Goal: Task Accomplishment & Management: Complete application form

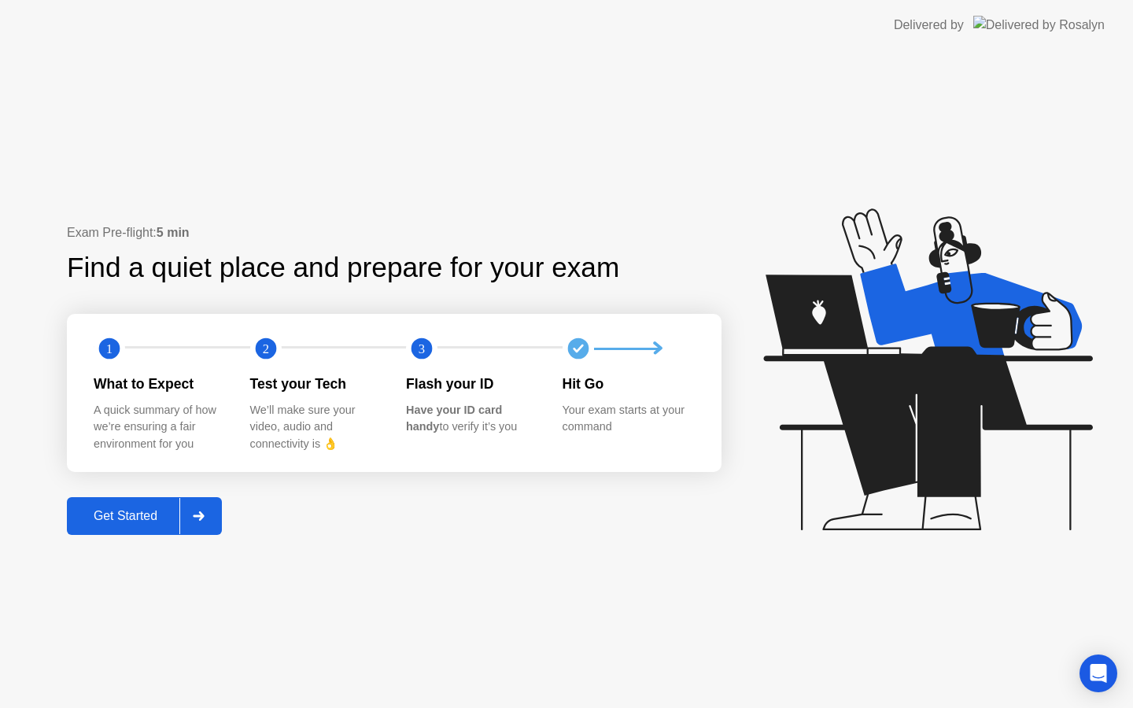
click at [145, 514] on div "Get Started" at bounding box center [126, 516] width 108 height 14
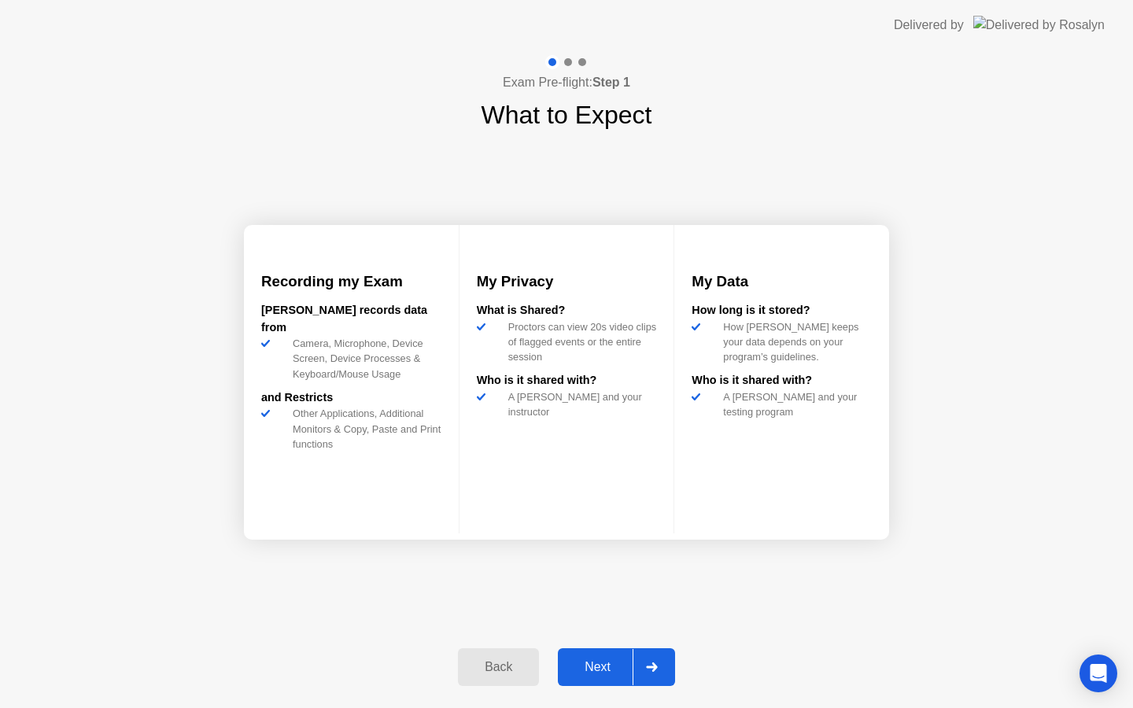
click at [598, 666] on div "Next" at bounding box center [597, 667] width 70 height 14
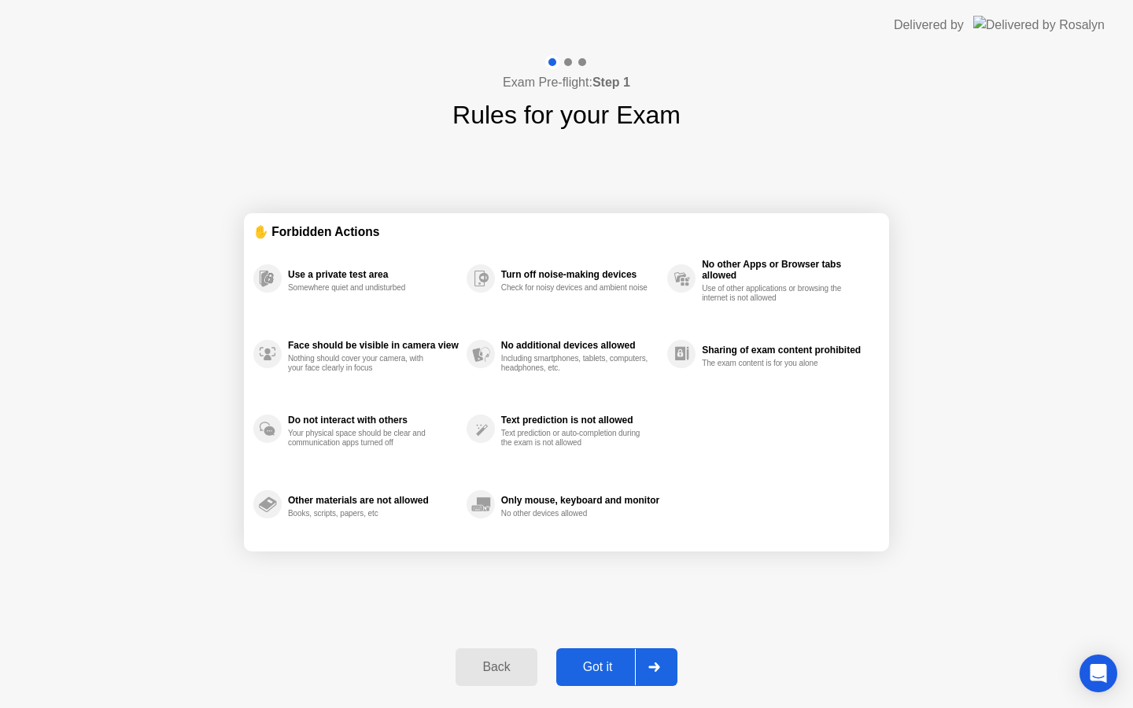
click at [610, 670] on div "Got it" at bounding box center [598, 667] width 74 height 14
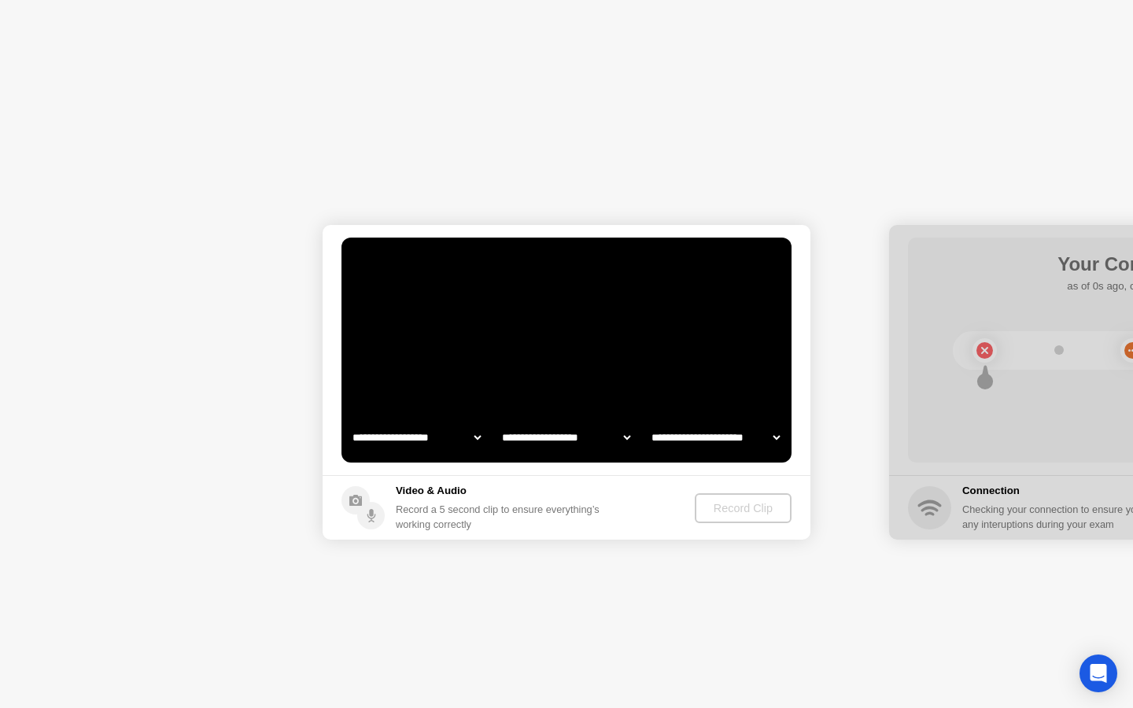
select select "**********"
select select "*******"
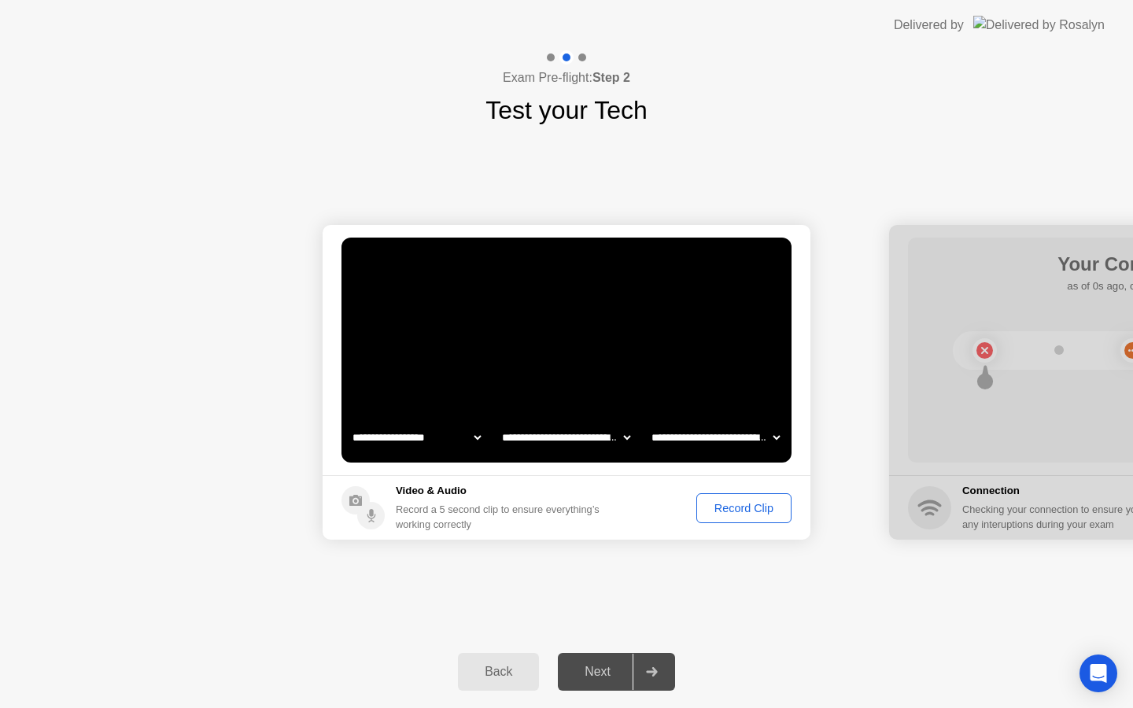
click at [602, 671] on div "Next" at bounding box center [597, 672] width 70 height 14
click at [752, 507] on div "Record Clip" at bounding box center [744, 508] width 84 height 13
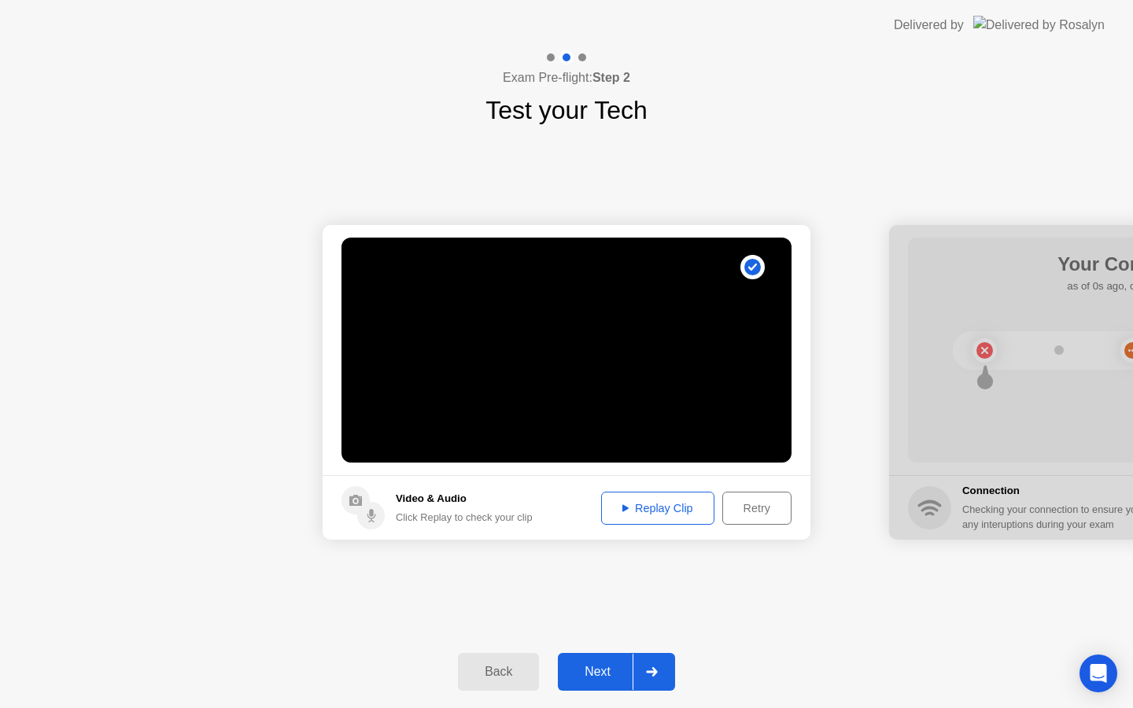
click at [749, 504] on div "Retry" at bounding box center [757, 508] width 58 height 13
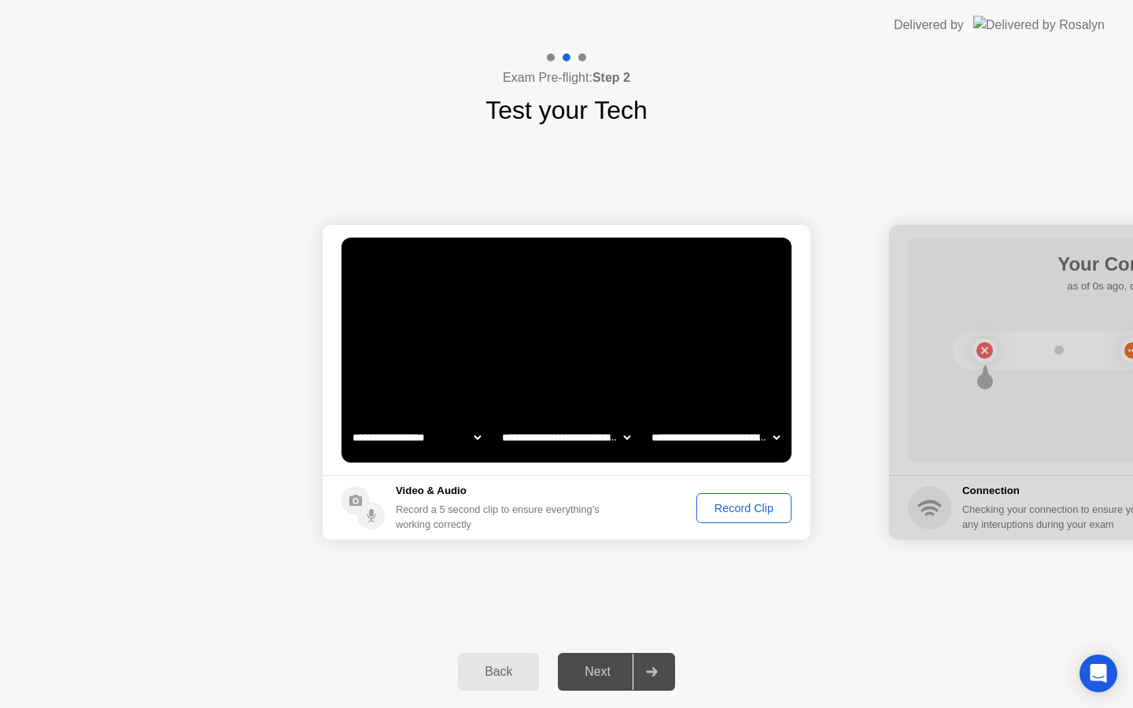
click at [749, 504] on div "Record Clip" at bounding box center [744, 508] width 84 height 13
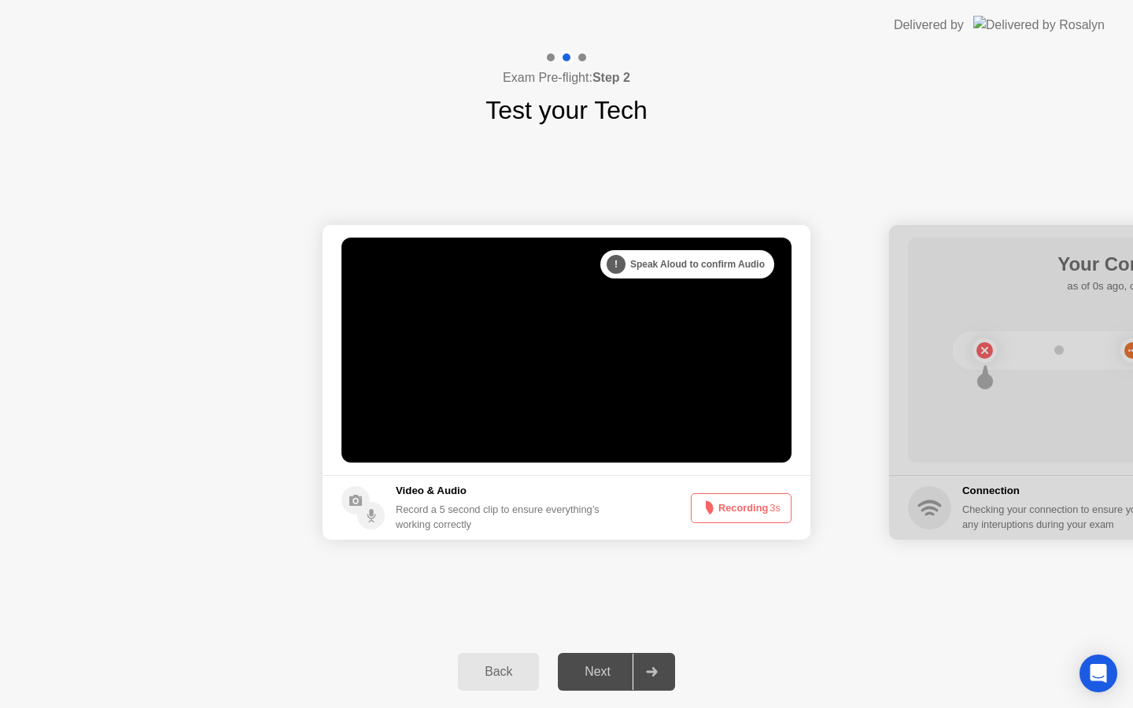
click at [747, 516] on button "Recording 3s" at bounding box center [741, 508] width 101 height 30
click at [747, 507] on button "Recording 3s" at bounding box center [741, 508] width 101 height 30
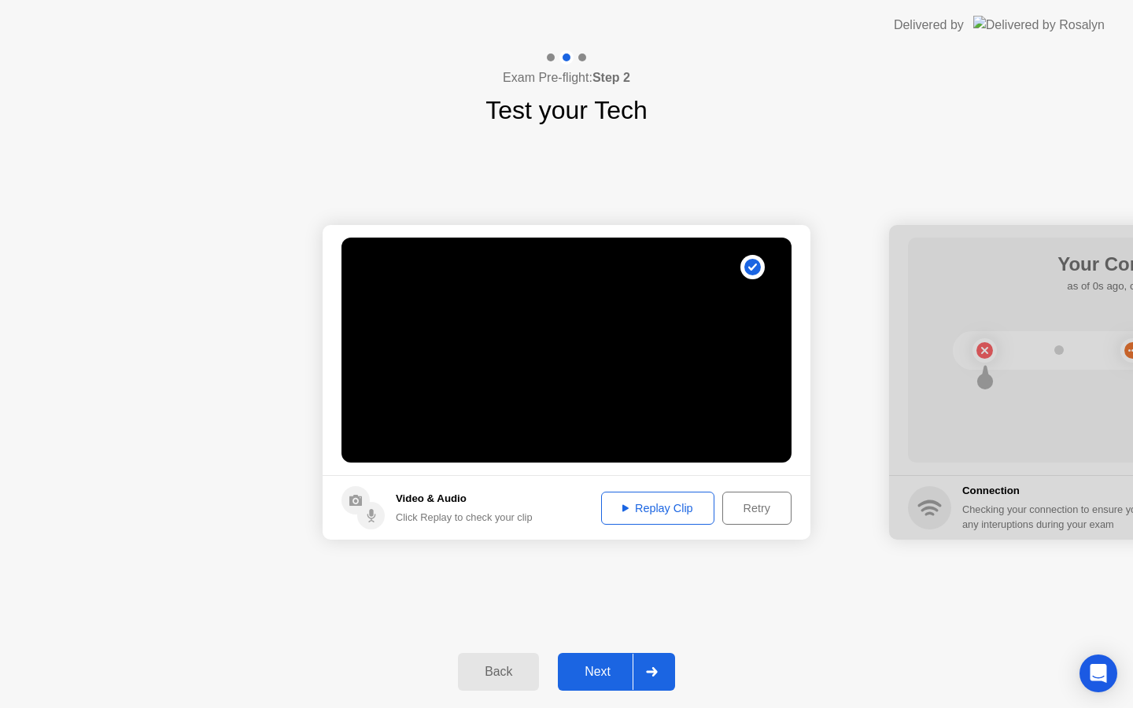
click at [753, 508] on div "Retry" at bounding box center [757, 508] width 58 height 13
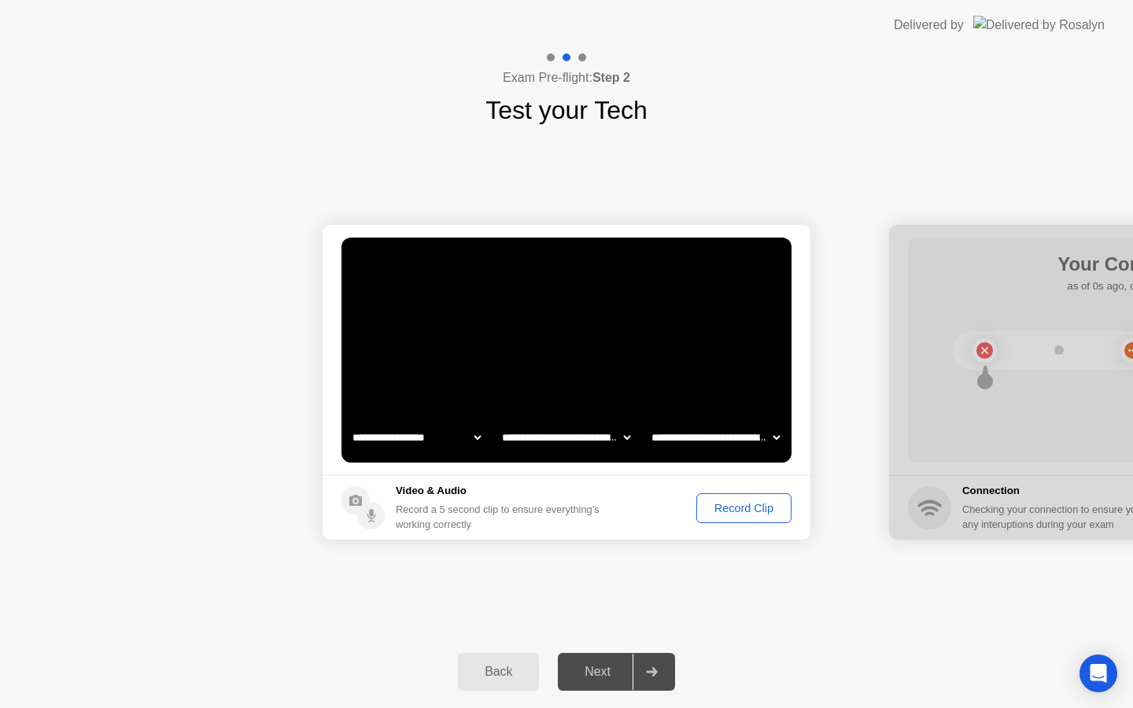
click at [753, 508] on div "Record Clip" at bounding box center [744, 508] width 84 height 13
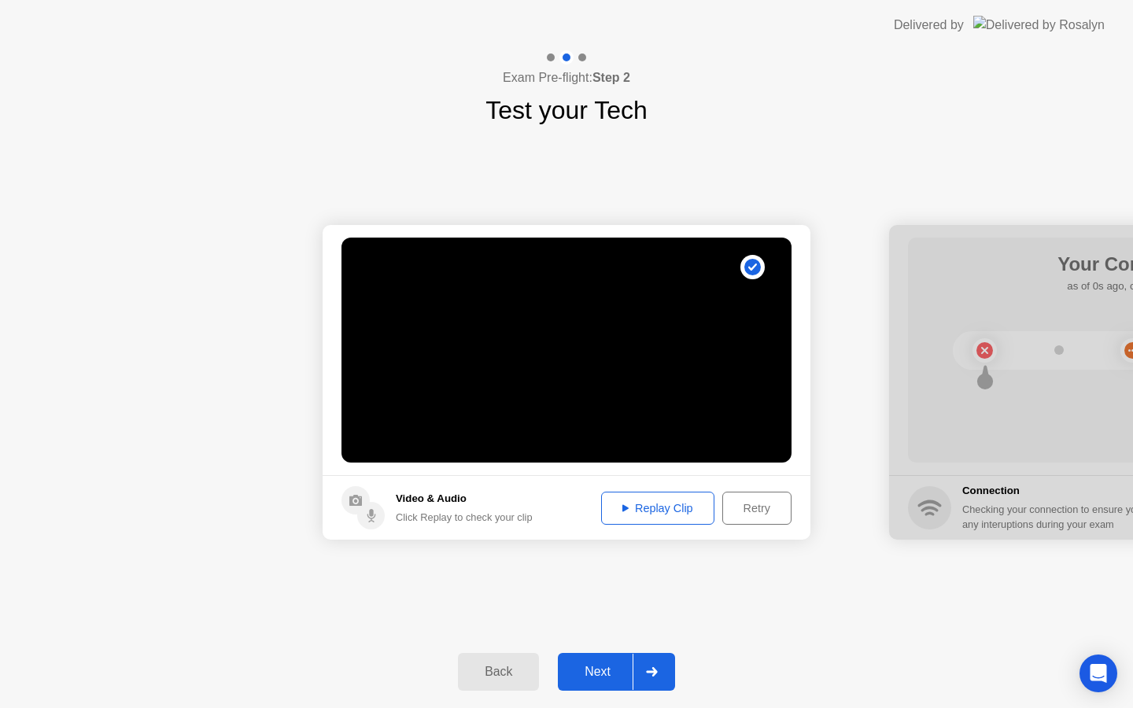
click at [656, 507] on div "Replay Clip" at bounding box center [657, 508] width 102 height 13
click at [606, 665] on div "Next" at bounding box center [597, 672] width 70 height 14
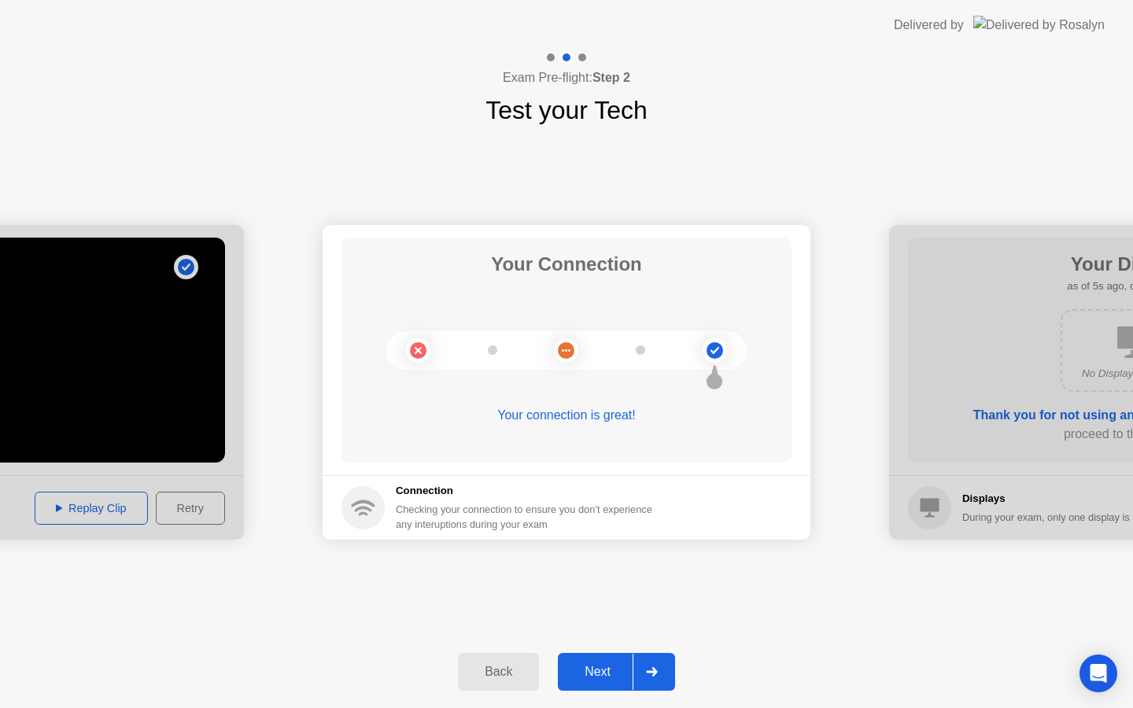
click at [599, 665] on div "Next" at bounding box center [597, 672] width 70 height 14
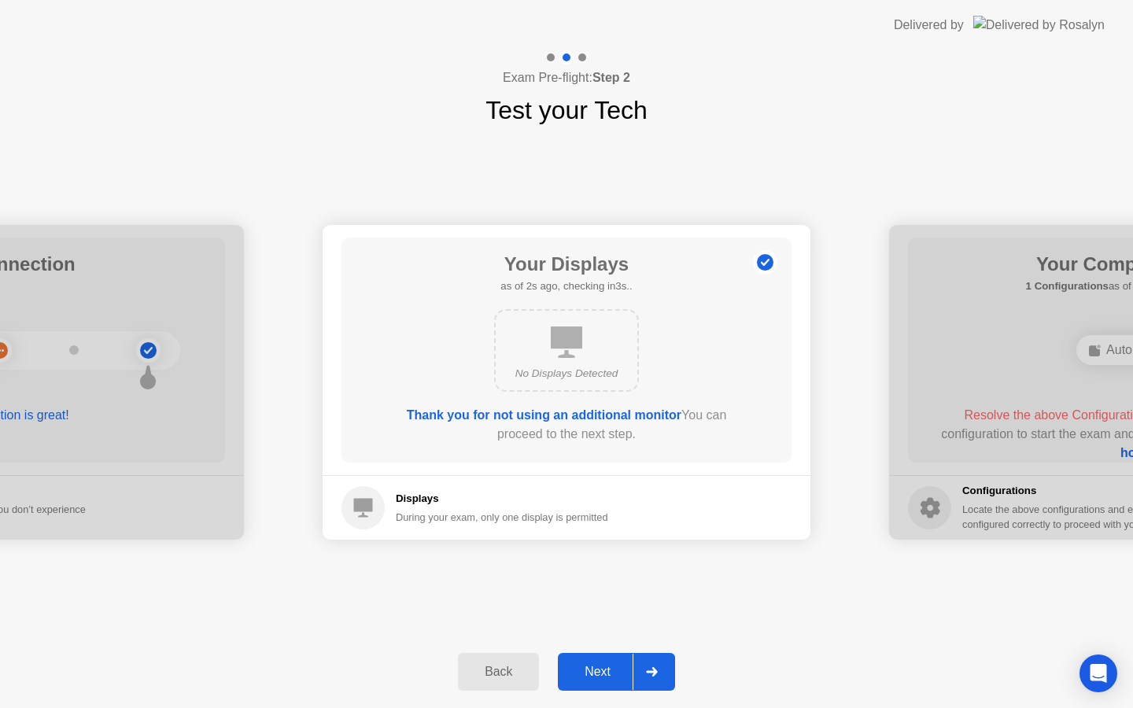
click at [599, 665] on div "Next" at bounding box center [597, 672] width 70 height 14
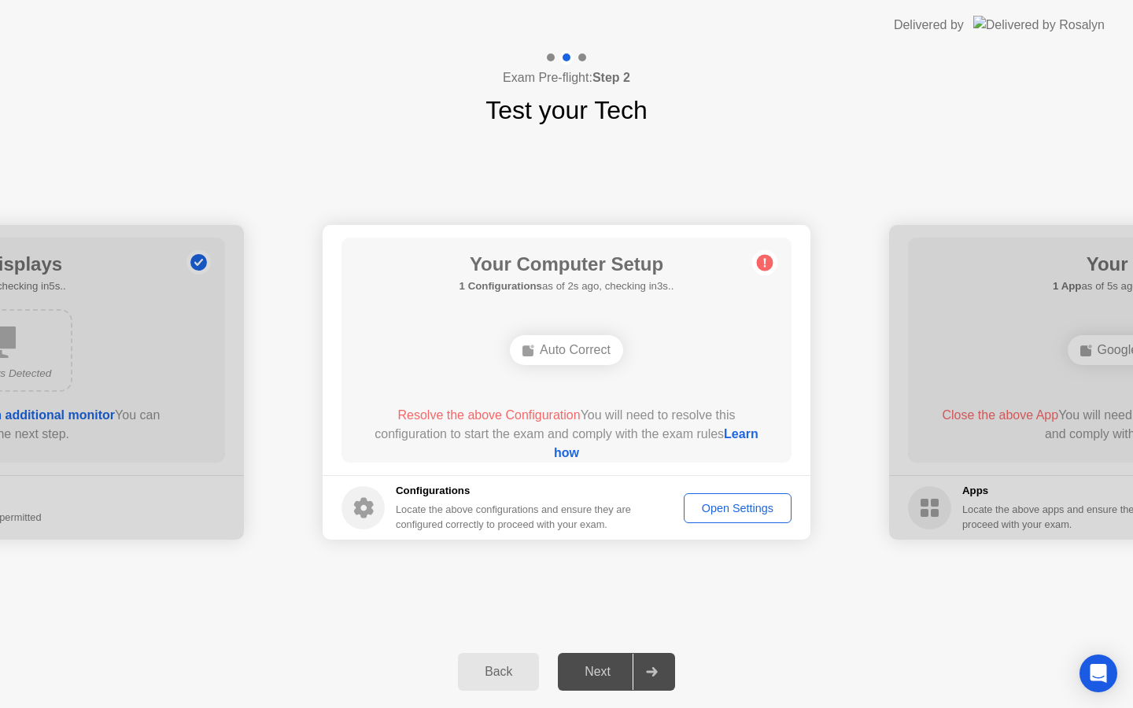
click at [599, 665] on div "Next" at bounding box center [597, 672] width 70 height 14
click at [720, 507] on div "Open Settings" at bounding box center [737, 508] width 97 height 13
click at [560, 345] on div "Auto Correct" at bounding box center [566, 350] width 113 height 30
click at [596, 451] on link "Learn how" at bounding box center [656, 443] width 204 height 32
click at [757, 510] on div "Open Settings" at bounding box center [737, 508] width 97 height 13
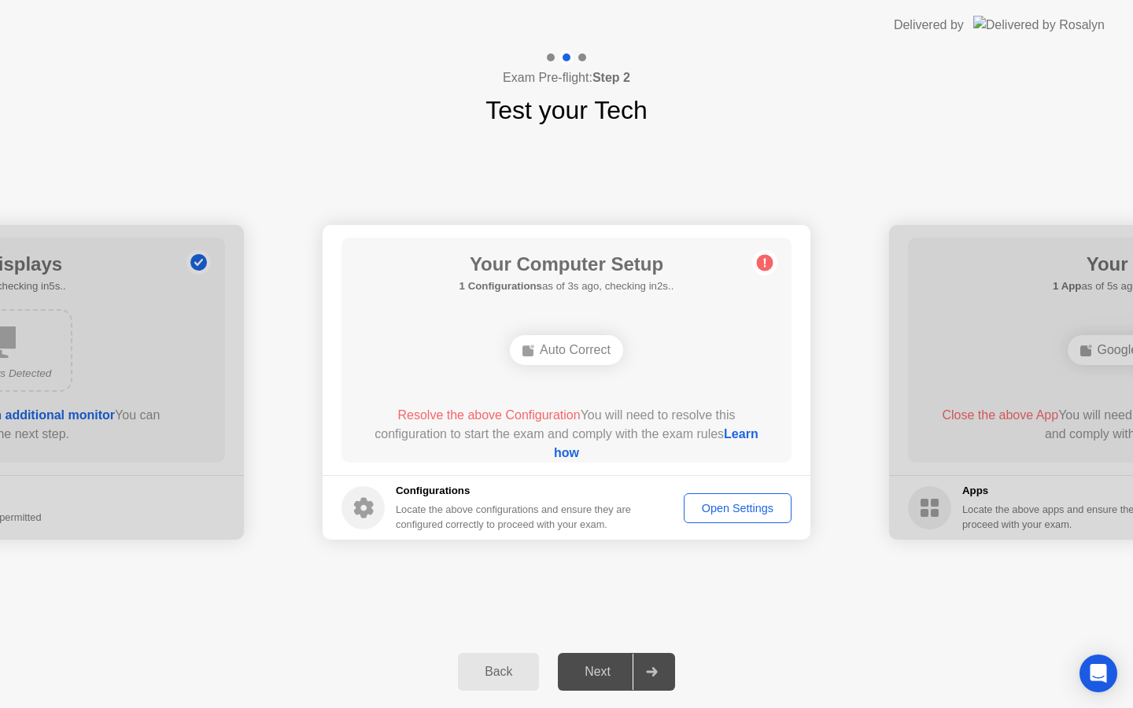
click at [554, 450] on link "Learn how" at bounding box center [656, 443] width 204 height 32
click at [731, 503] on div "Open Settings" at bounding box center [737, 508] width 97 height 13
click at [564, 336] on div "Auto Correct" at bounding box center [566, 350] width 113 height 30
click at [564, 352] on div "Auto Correct" at bounding box center [566, 350] width 113 height 30
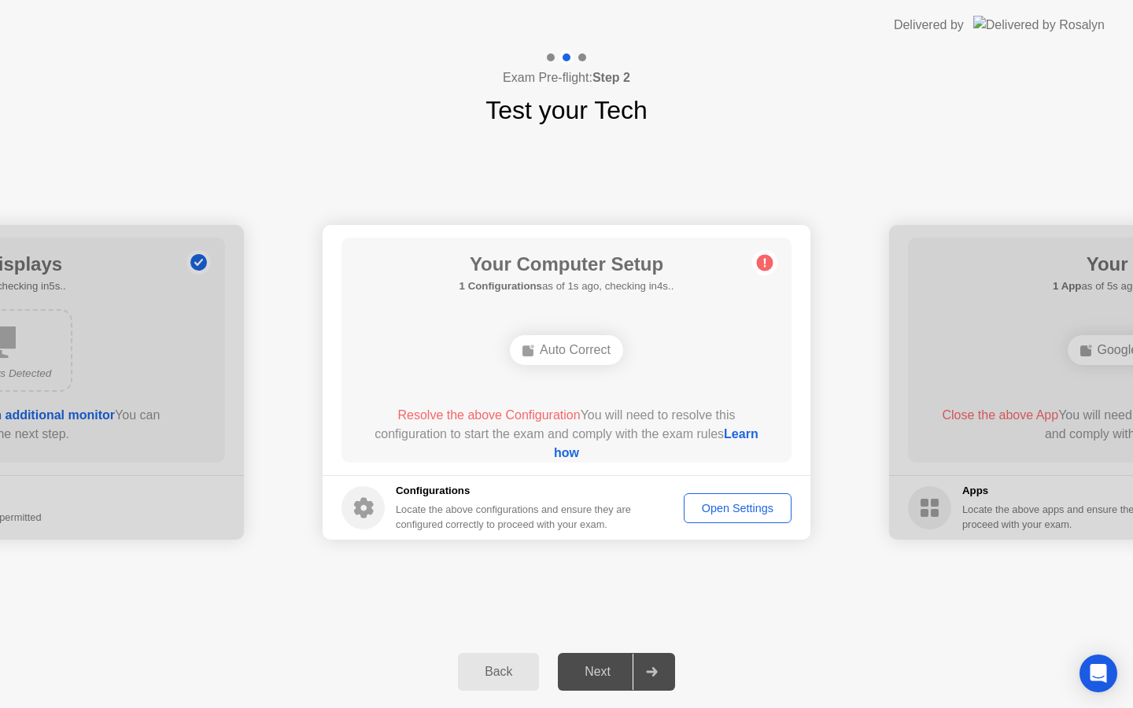
click at [564, 352] on div "Auto Correct" at bounding box center [566, 350] width 113 height 30
click at [711, 508] on div "Open Settings" at bounding box center [737, 508] width 97 height 13
click at [509, 677] on div "Back" at bounding box center [498, 672] width 72 height 14
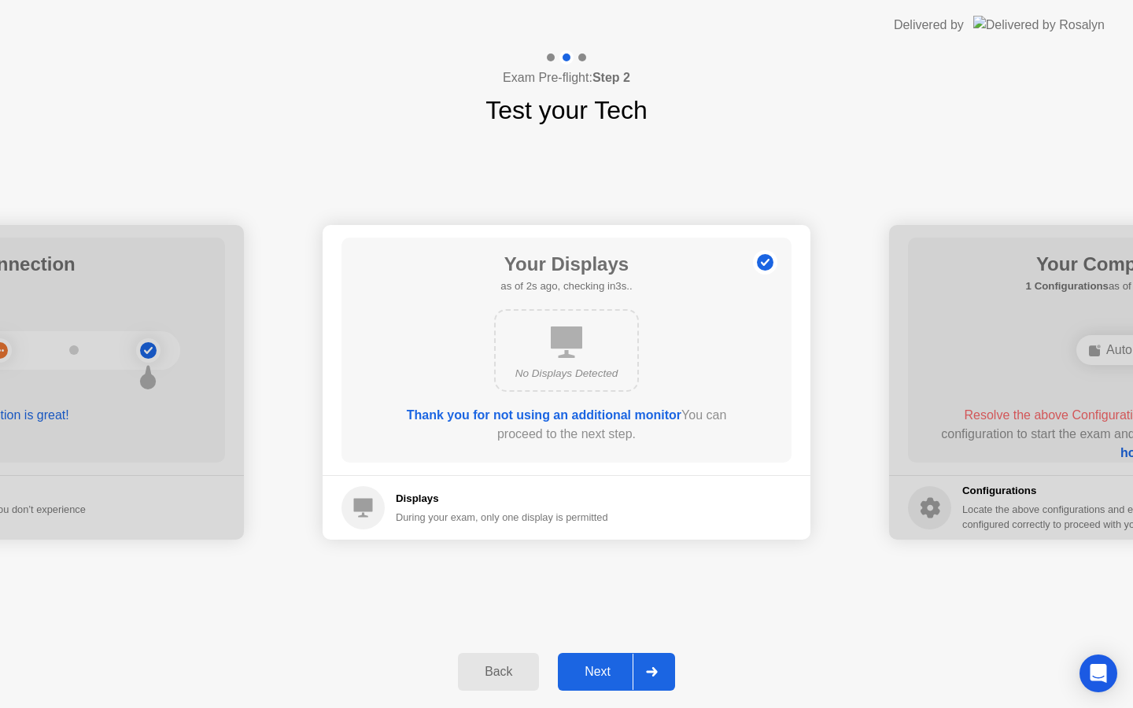
click at [658, 670] on icon at bounding box center [652, 671] width 12 height 9
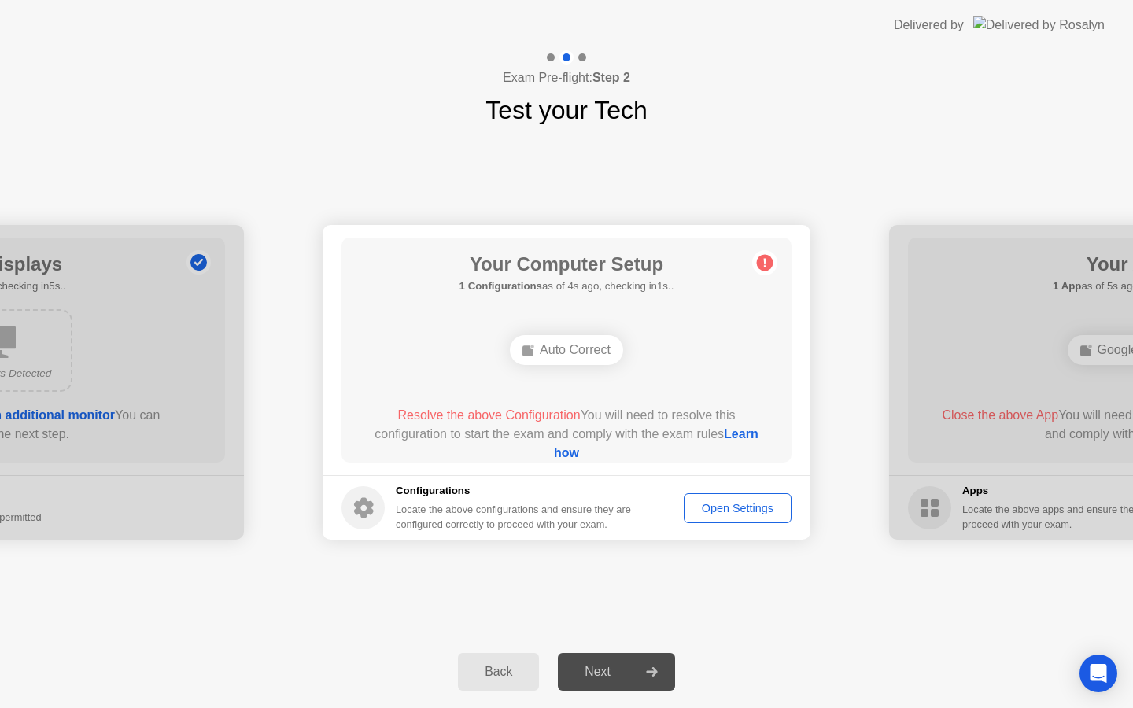
click at [477, 411] on span "Resolve the above Configuration" at bounding box center [488, 414] width 182 height 13
click at [737, 503] on div "Open Settings" at bounding box center [737, 508] width 97 height 13
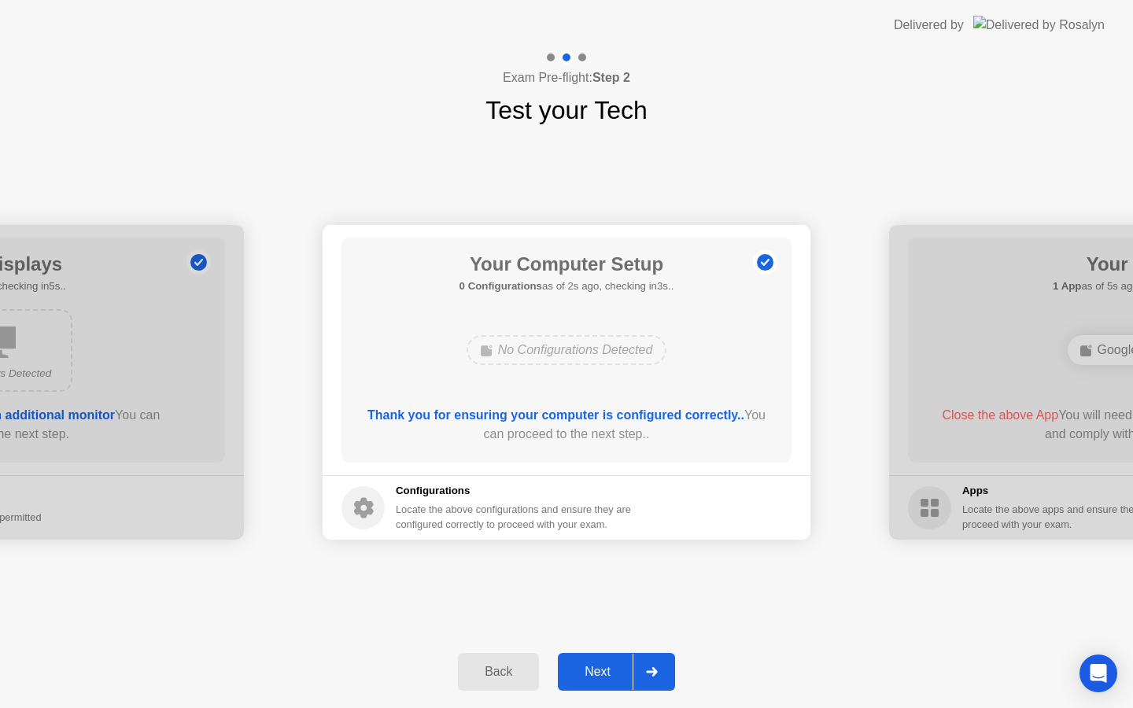
click at [617, 672] on div "Next" at bounding box center [597, 672] width 70 height 14
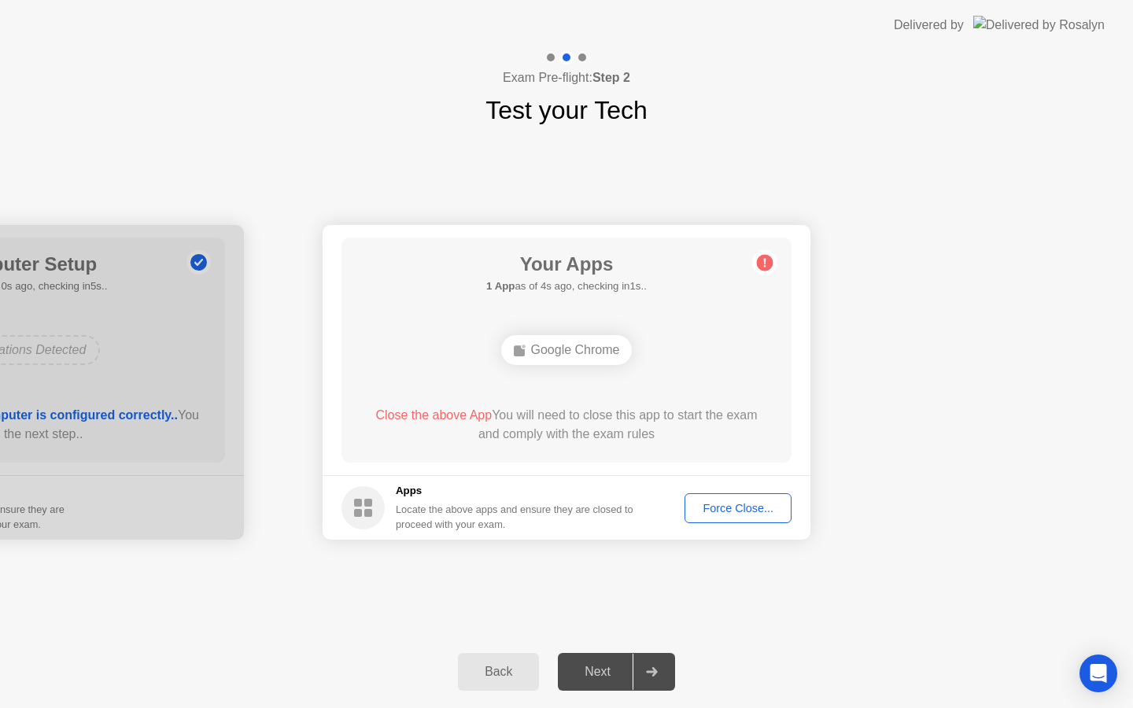
click at [617, 672] on div "Next" at bounding box center [597, 672] width 70 height 14
click at [724, 513] on div "Force Close..." at bounding box center [738, 508] width 96 height 13
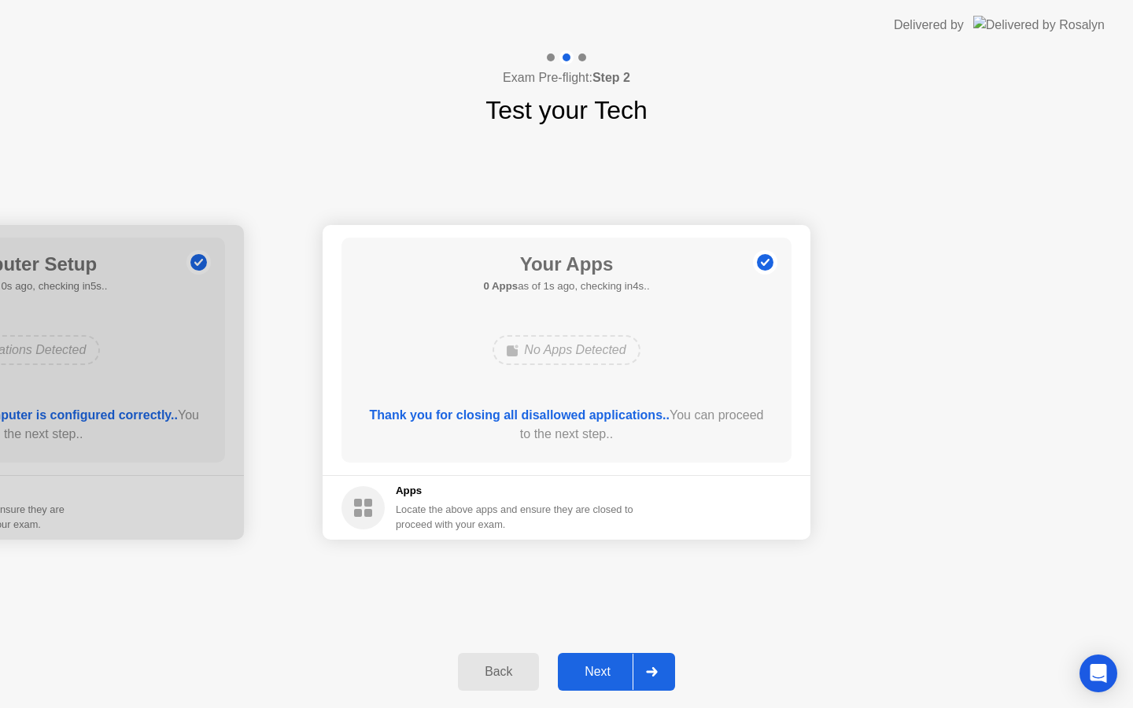
click at [614, 675] on div "Next" at bounding box center [597, 672] width 70 height 14
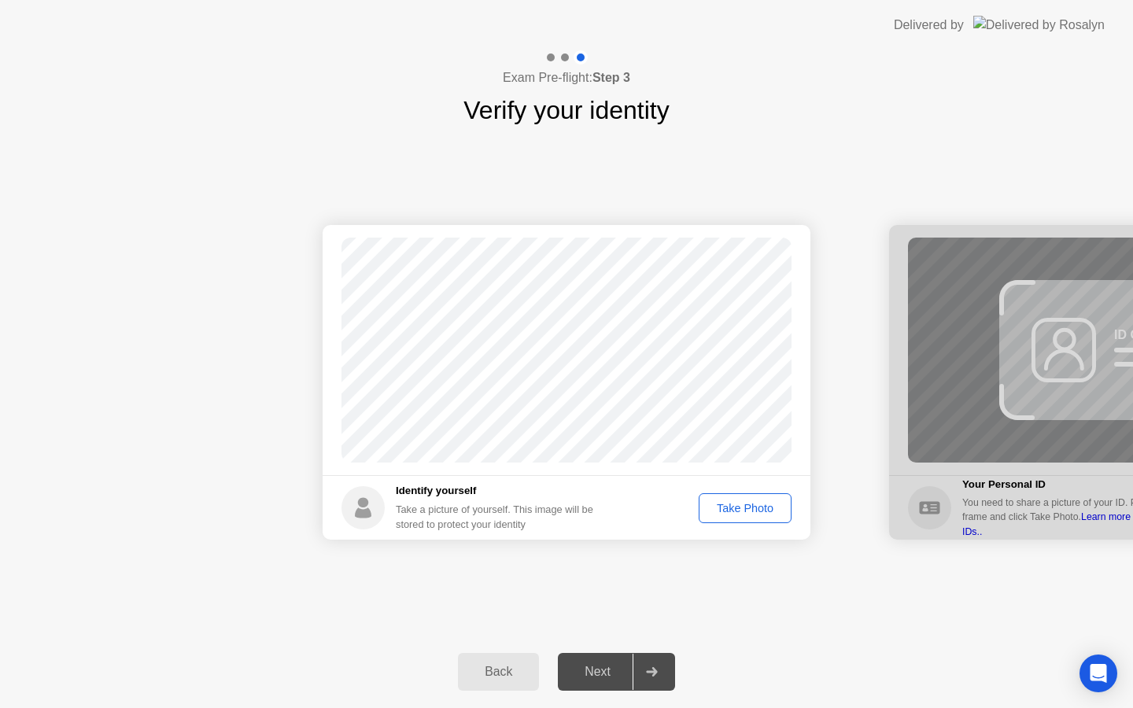
click at [739, 511] on div "Take Photo" at bounding box center [745, 508] width 82 height 13
click at [595, 676] on div "Next" at bounding box center [597, 672] width 70 height 14
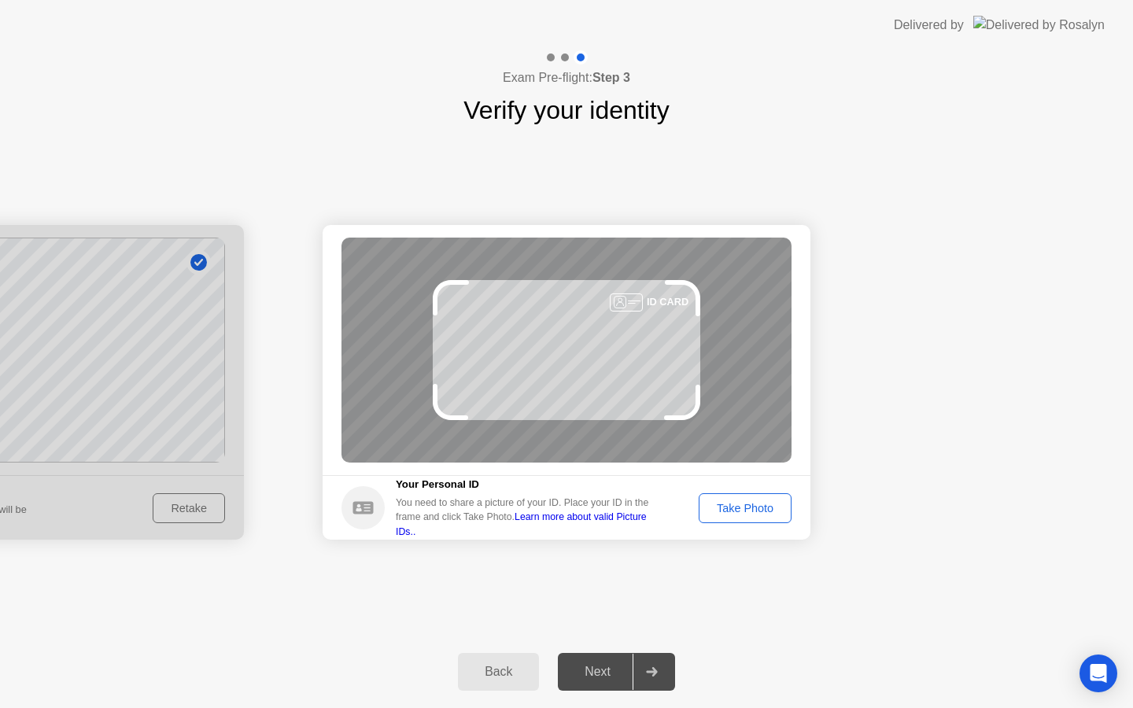
click at [716, 502] on div "Take Photo" at bounding box center [745, 508] width 82 height 13
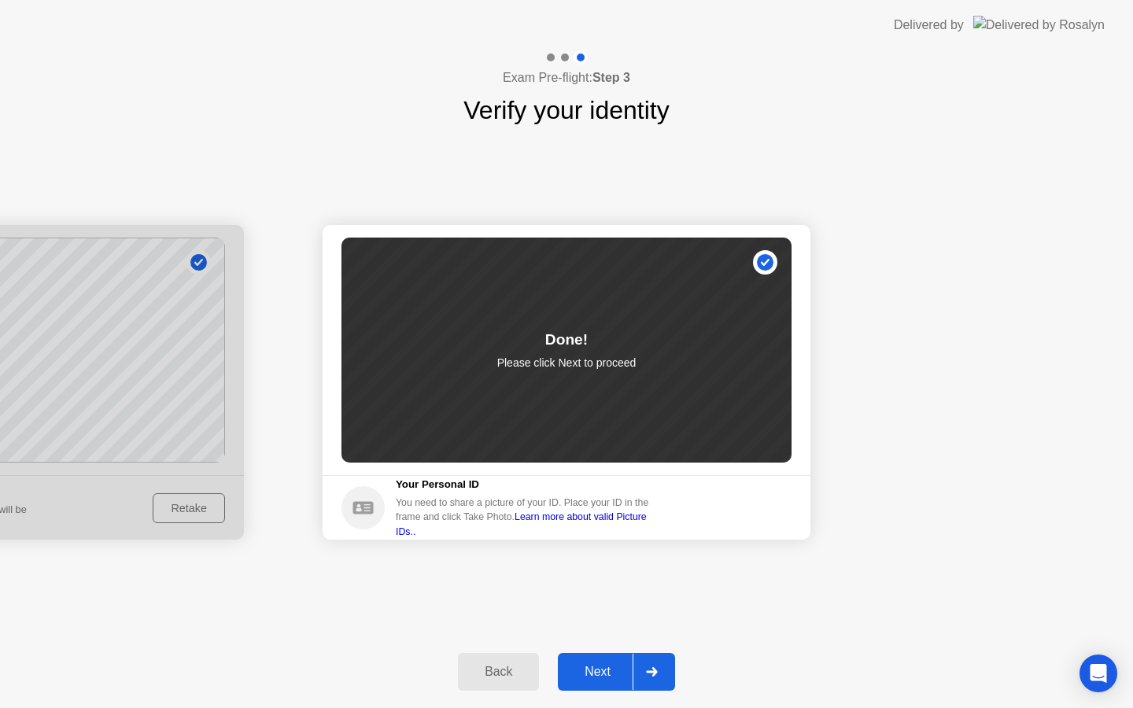
click at [596, 667] on div "Next" at bounding box center [597, 672] width 70 height 14
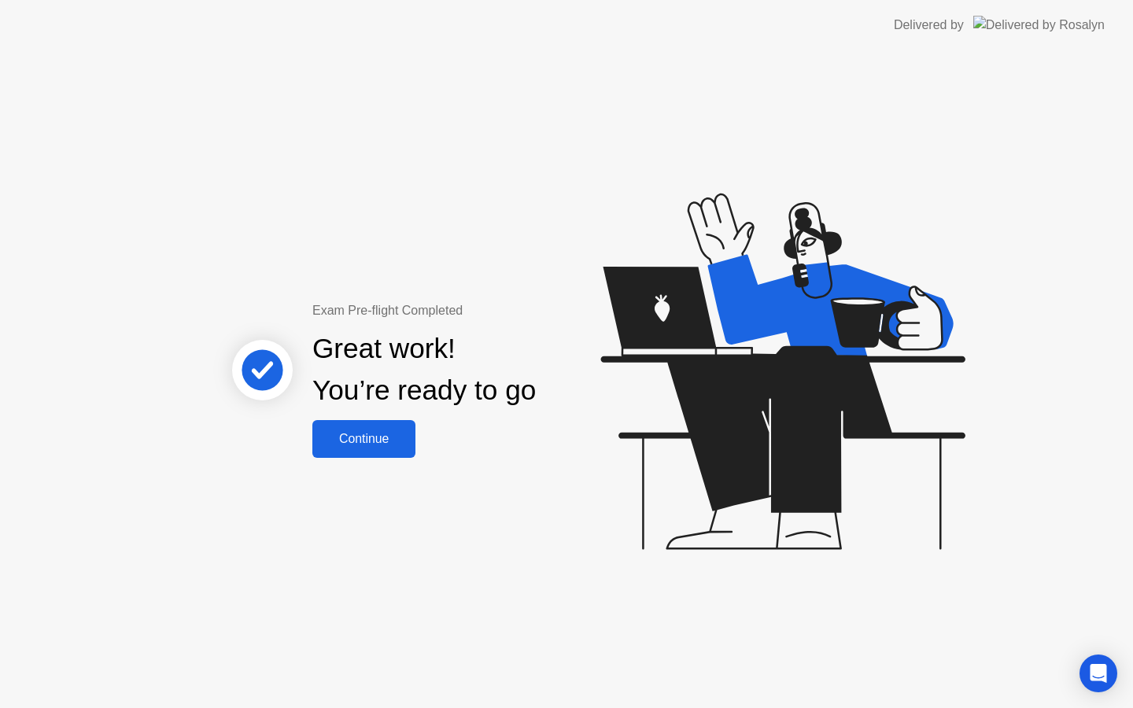
click at [352, 440] on div "Continue" at bounding box center [364, 439] width 94 height 14
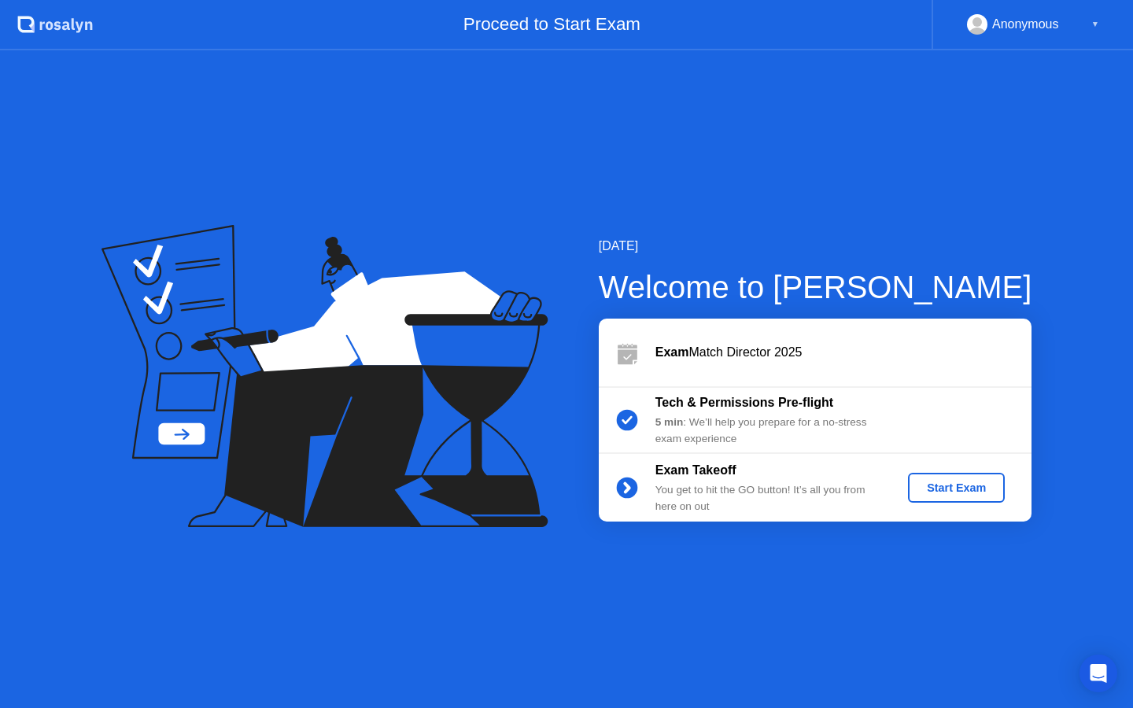
click at [954, 484] on div "Start Exam" at bounding box center [956, 487] width 84 height 13
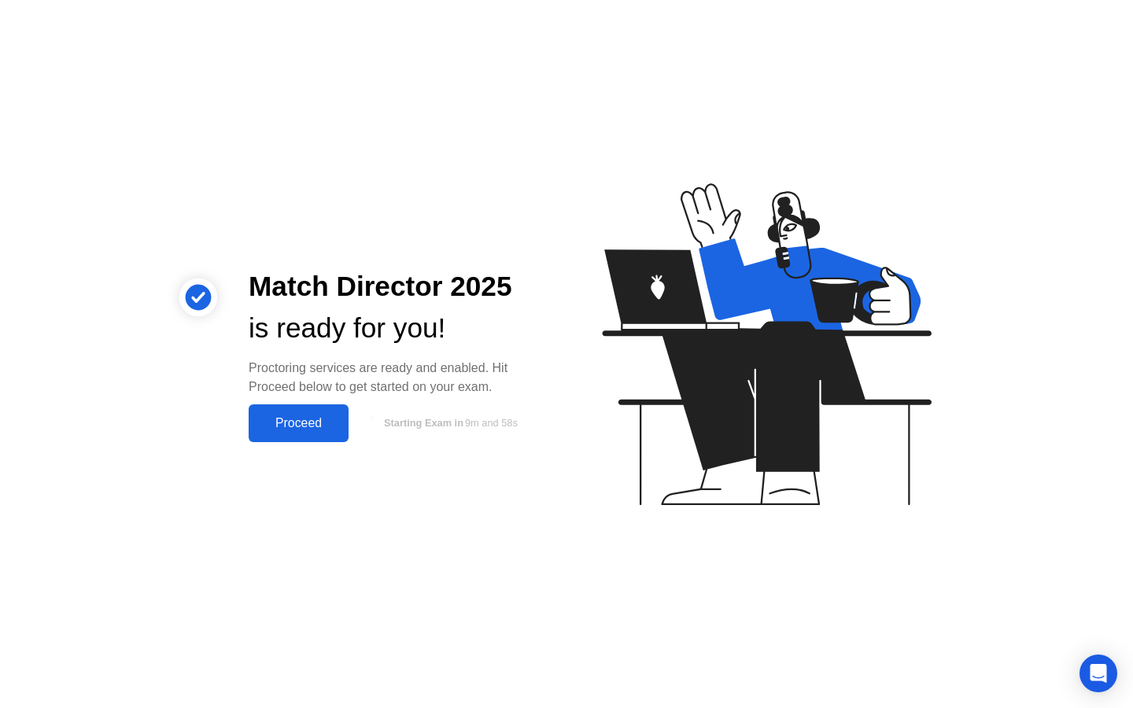
click at [293, 419] on div "Proceed" at bounding box center [298, 423] width 90 height 14
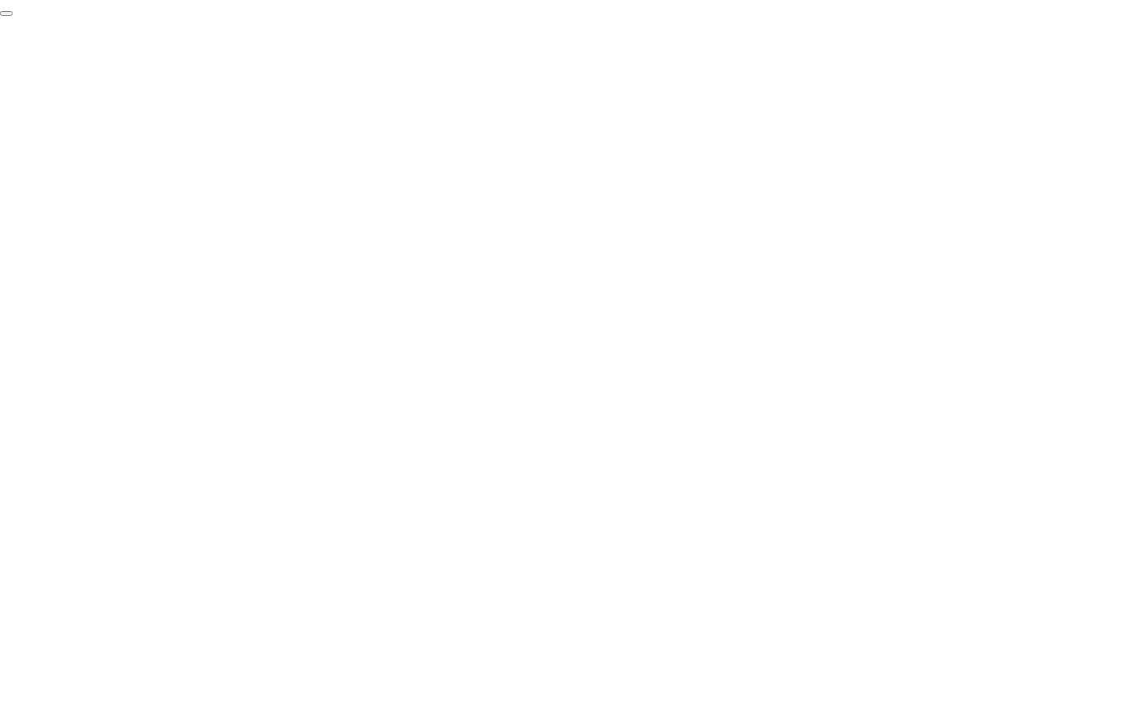
click div "End Proctoring Session"
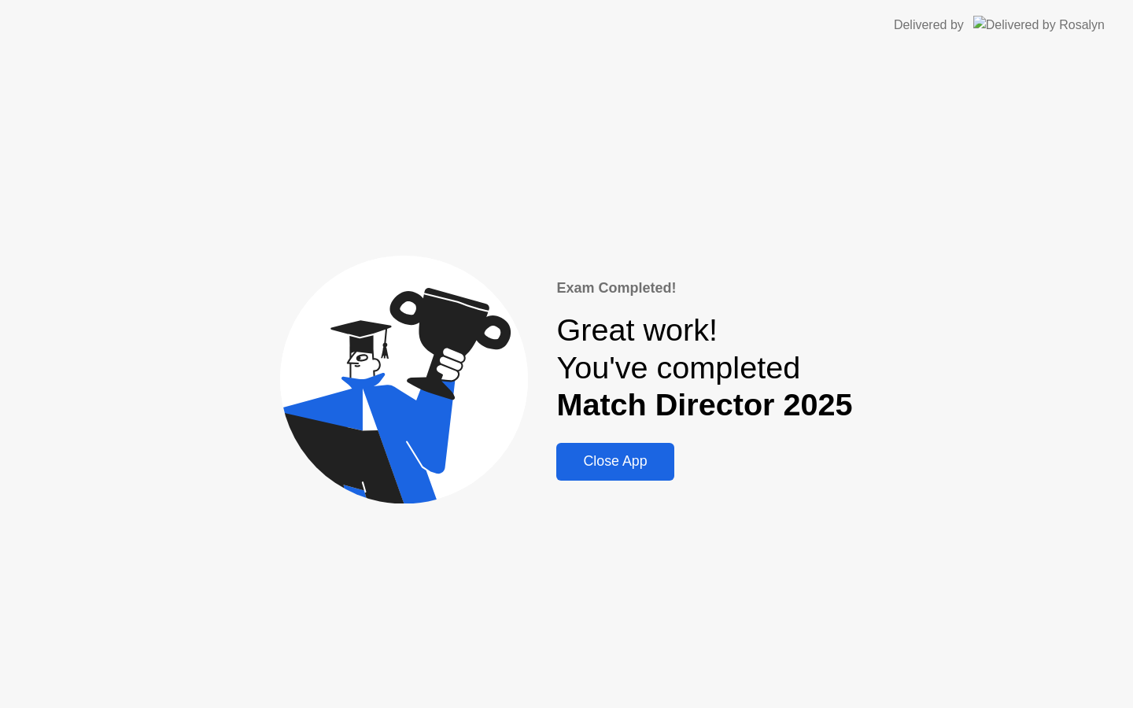
click at [617, 468] on div "Close App" at bounding box center [615, 461] width 108 height 17
